Goal: Task Accomplishment & Management: Use online tool/utility

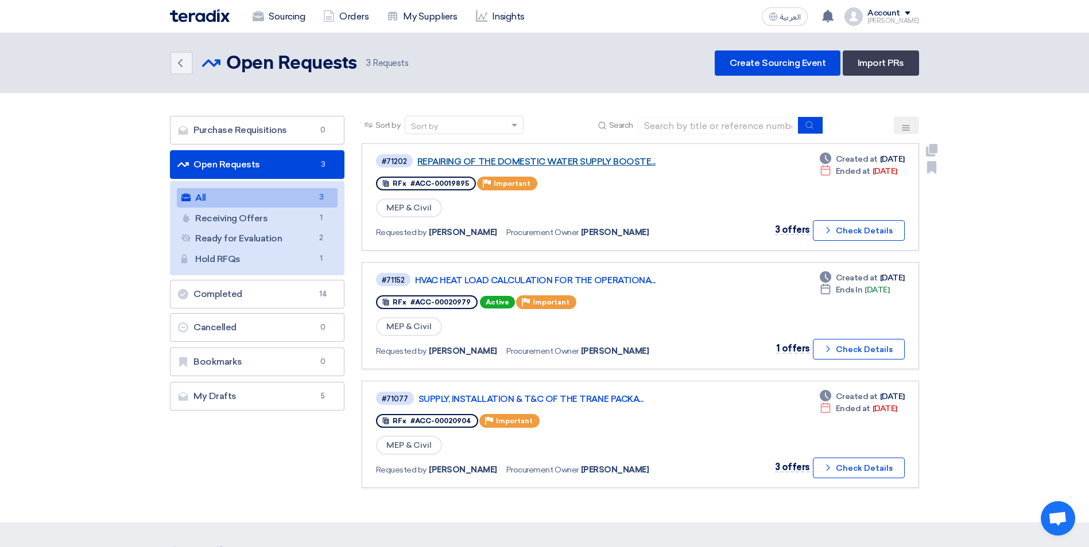
click at [593, 160] on link "REPAIRING OF THE DOMESTIC WATER SUPPLY BOOSTE..." at bounding box center [560, 162] width 287 height 10
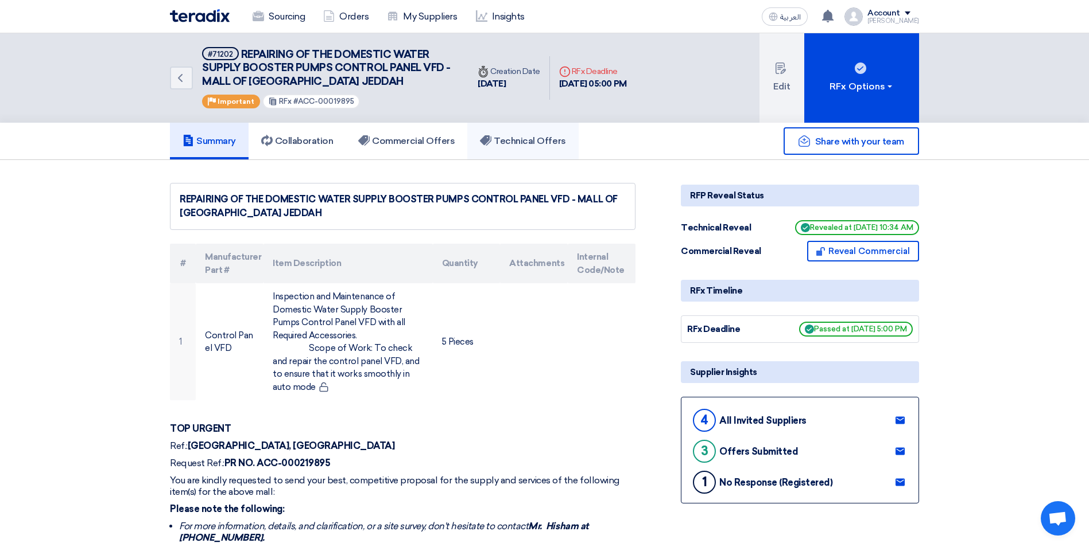
click at [522, 141] on h5 "Technical Offers" at bounding box center [523, 140] width 86 height 11
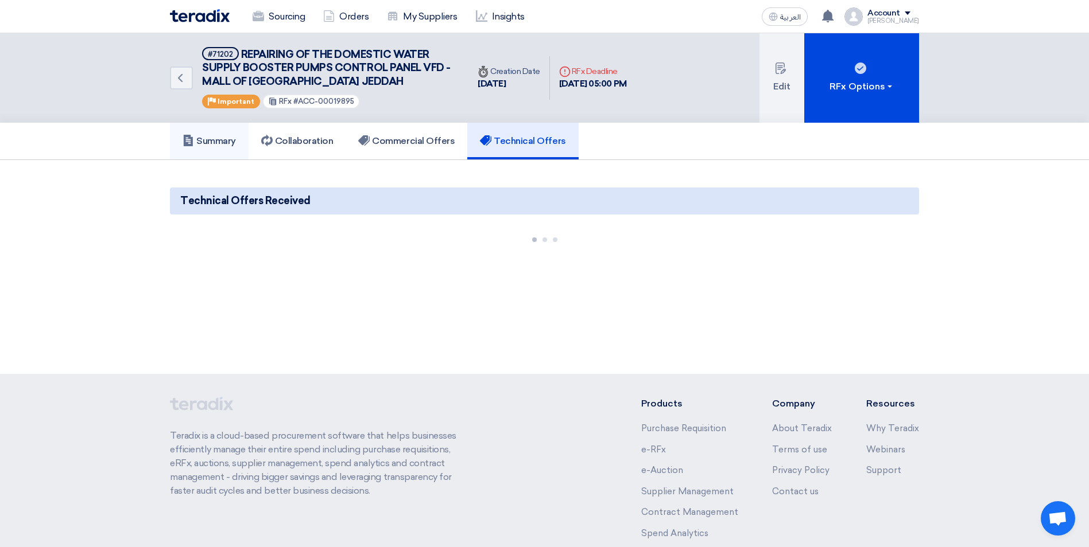
click at [228, 142] on h5 "Summary" at bounding box center [208, 140] width 53 height 11
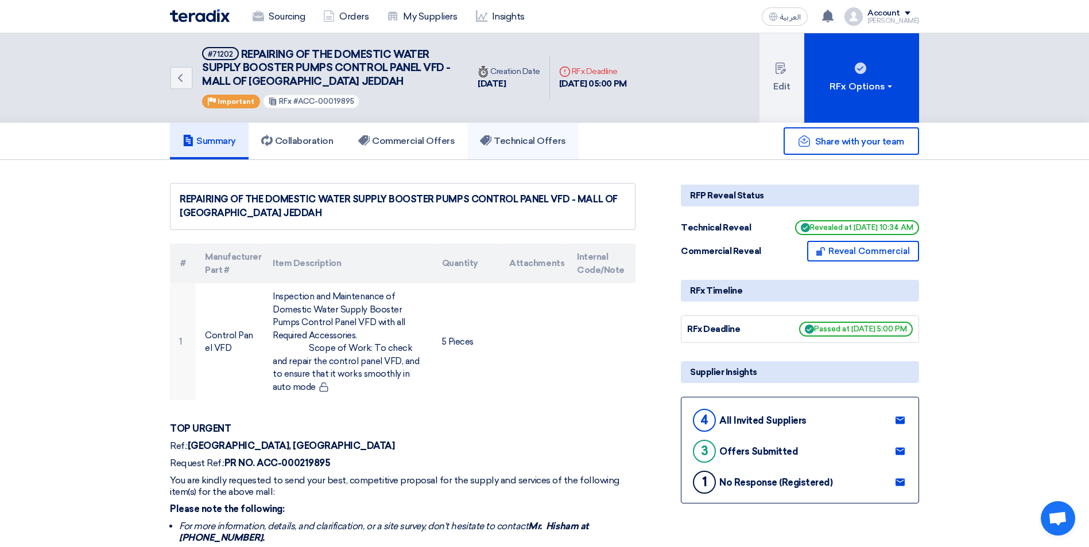
click at [543, 133] on link "Technical Offers" at bounding box center [522, 141] width 111 height 37
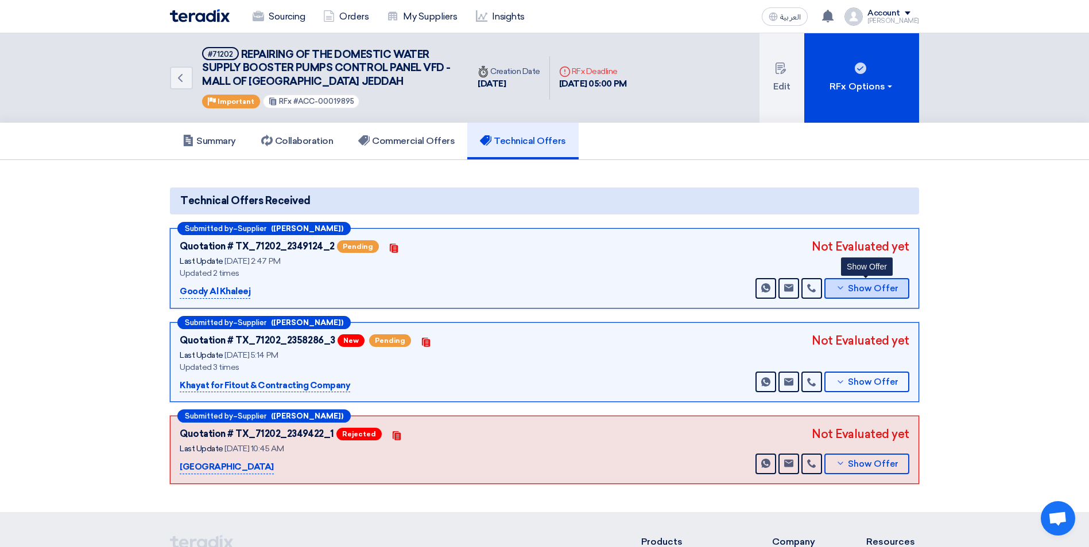
click at [844, 294] on button "Show Offer" at bounding box center [866, 288] width 85 height 21
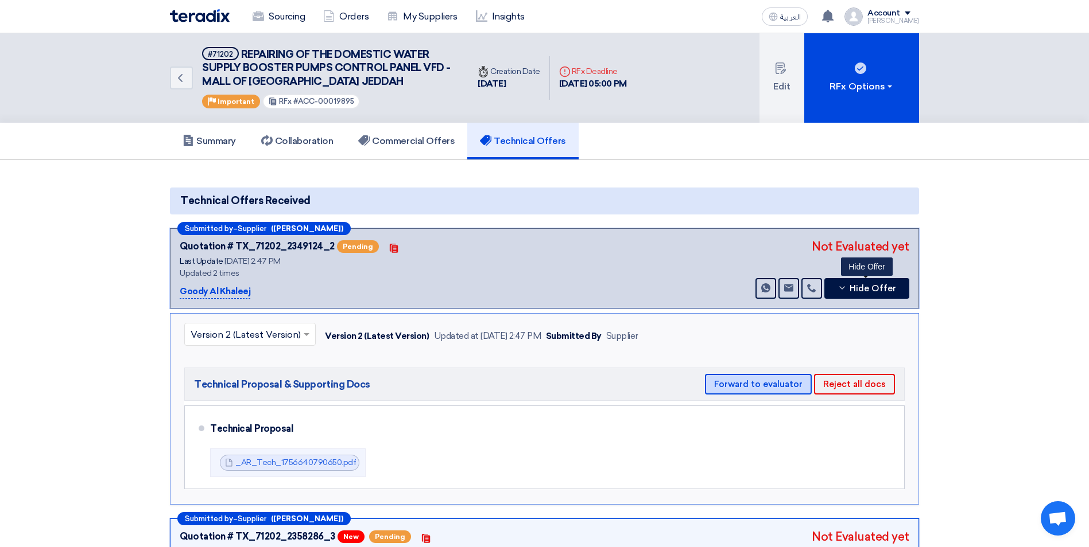
click at [752, 383] on button "Forward to evaluator" at bounding box center [758, 384] width 107 height 21
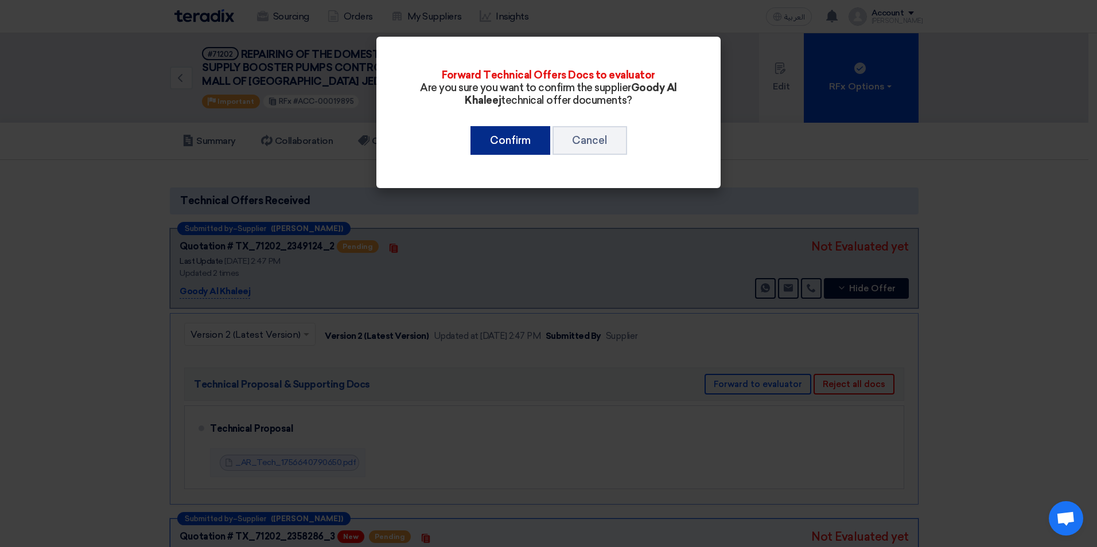
click at [508, 147] on button "Confirm" at bounding box center [511, 140] width 80 height 29
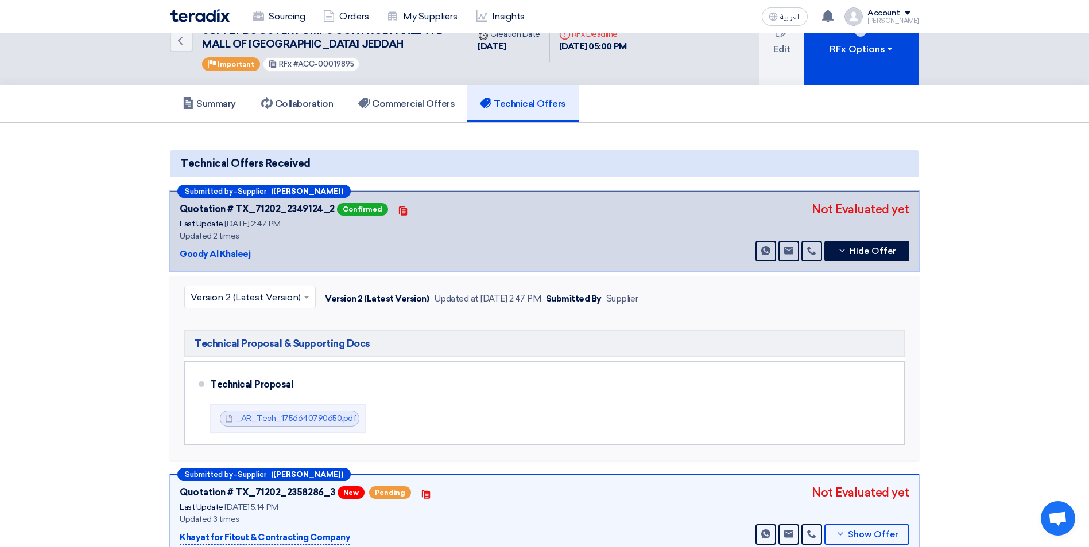
scroll to position [115, 0]
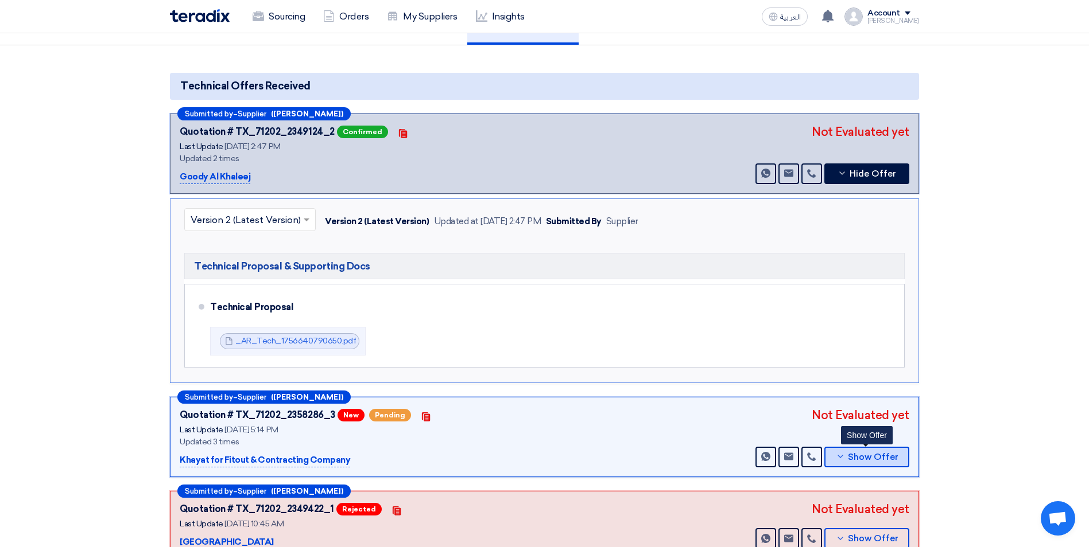
click at [850, 454] on span "Show Offer" at bounding box center [873, 457] width 51 height 9
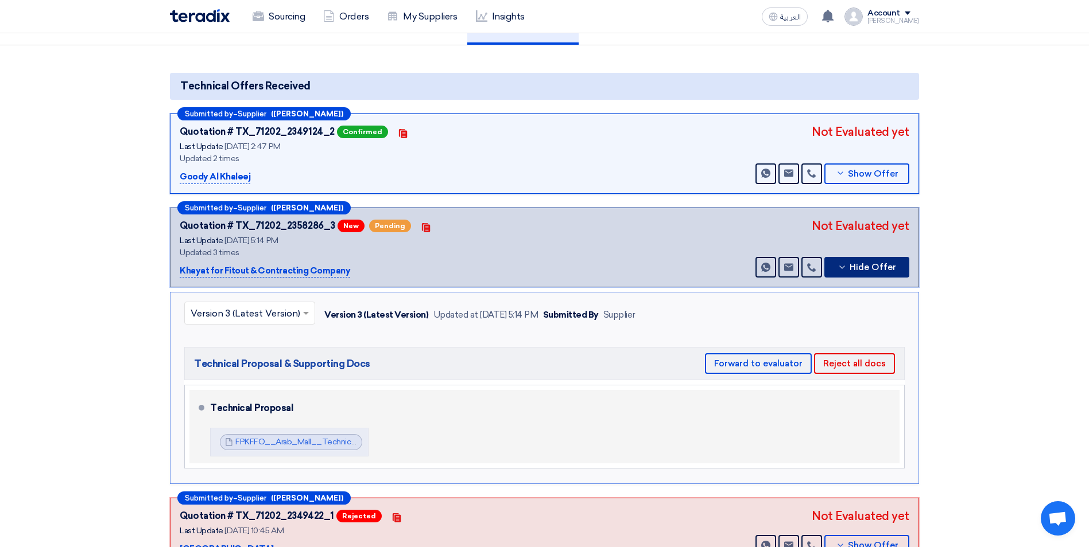
scroll to position [172, 0]
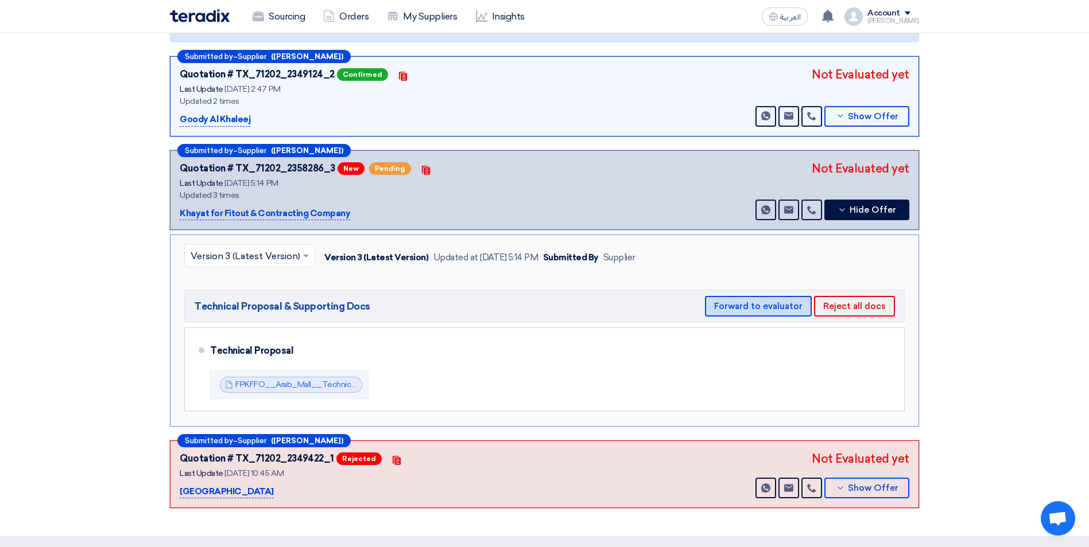
click at [760, 304] on button "Forward to evaluator" at bounding box center [758, 306] width 107 height 21
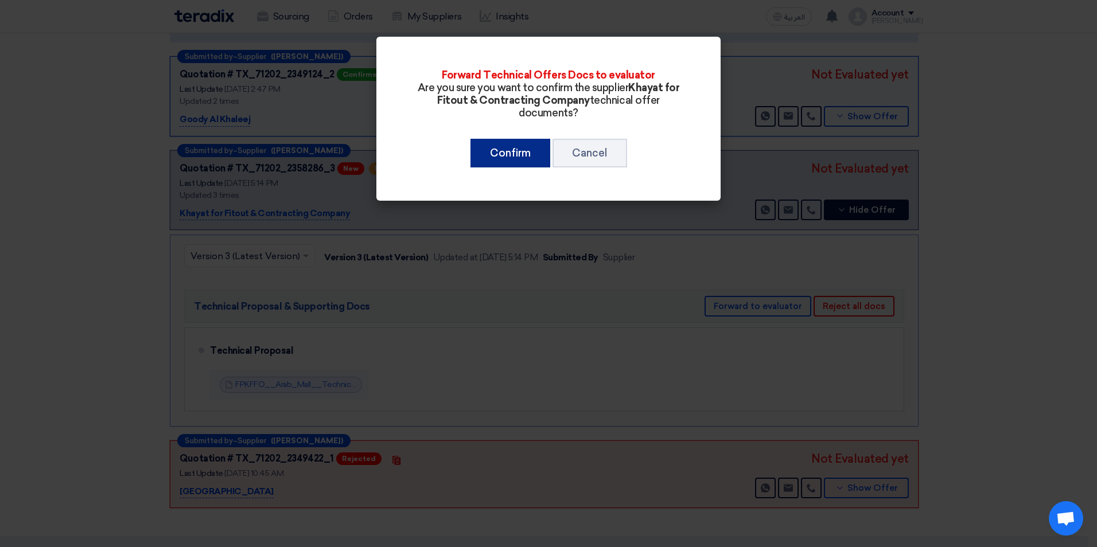
click at [513, 154] on button "Confirm" at bounding box center [511, 153] width 80 height 29
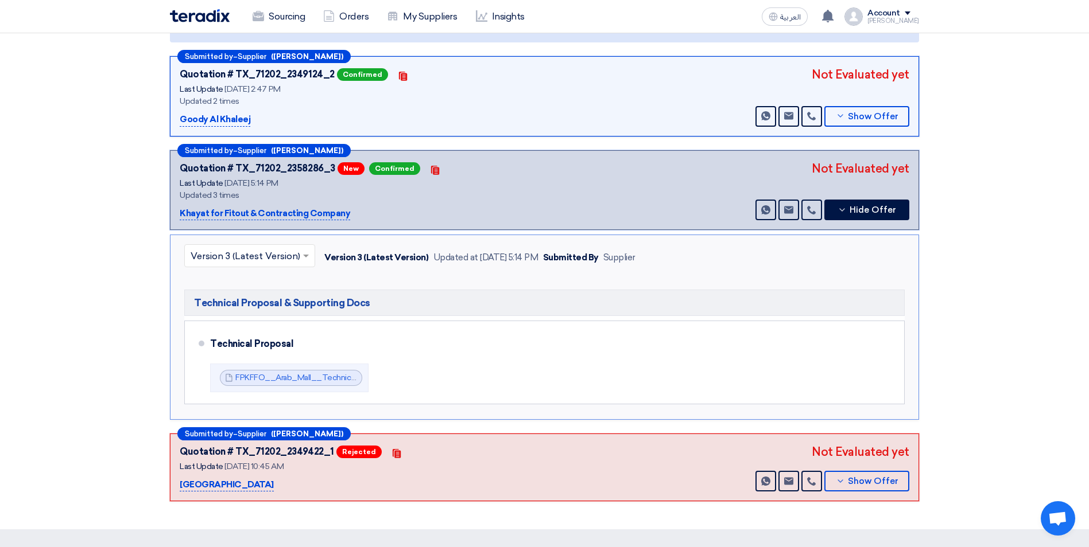
scroll to position [0, 0]
